Goal: Task Accomplishment & Management: Manage account settings

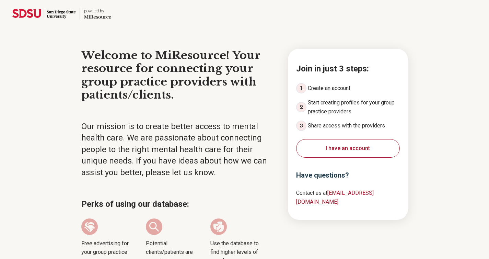
click at [330, 145] on button "I have an account" at bounding box center [348, 148] width 104 height 19
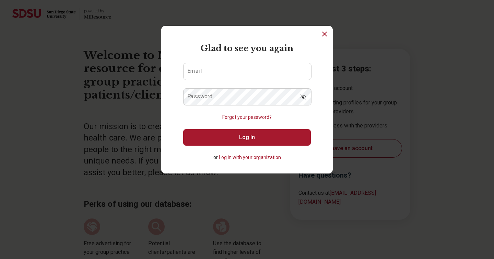
click at [262, 80] on div "Email" at bounding box center [247, 71] width 128 height 17
click at [260, 72] on input "Email" at bounding box center [248, 71] width 128 height 16
type input "**********"
click at [237, 136] on button "Log In" at bounding box center [247, 137] width 128 height 16
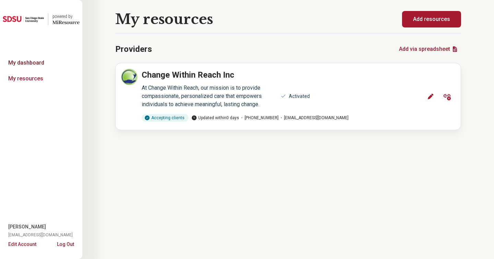
click at [48, 62] on link "My dashboard" at bounding box center [41, 63] width 82 height 16
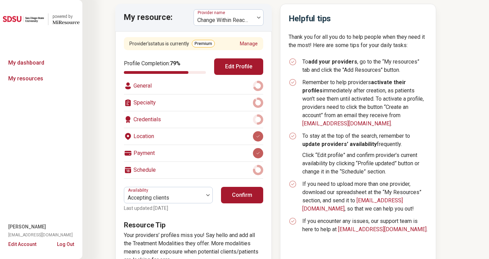
scroll to position [66, 0]
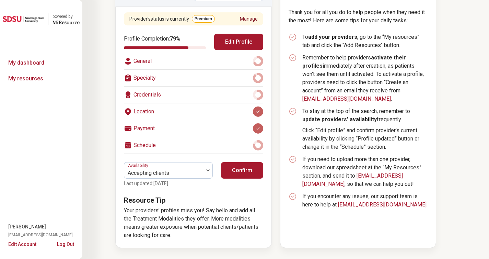
click at [251, 20] on link "Manage" at bounding box center [249, 18] width 18 height 7
